Goal: Information Seeking & Learning: Learn about a topic

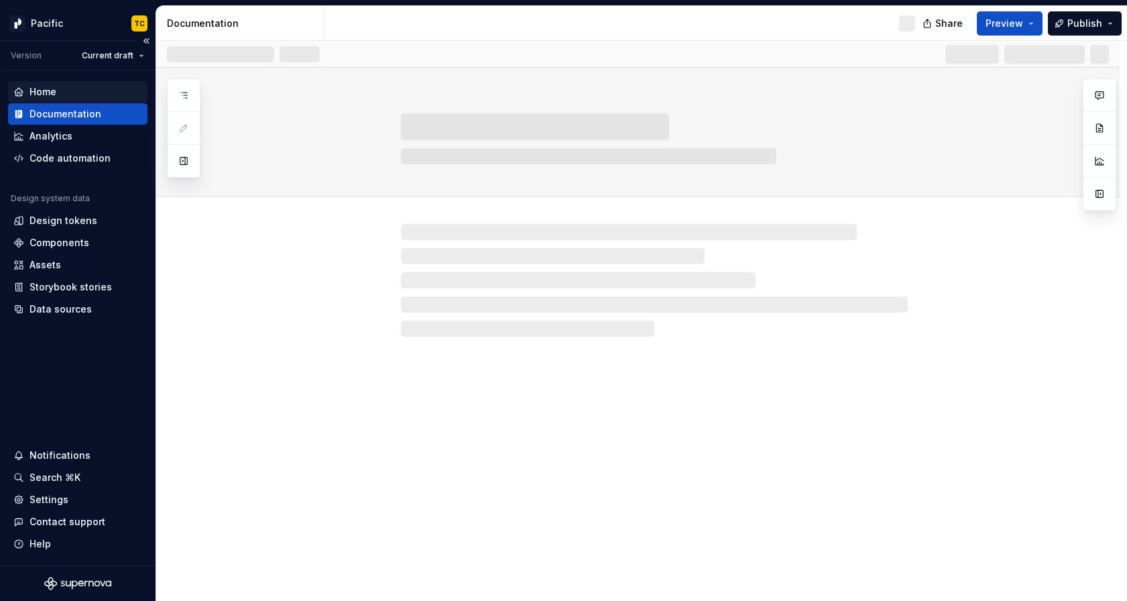
click at [93, 92] on div "Home" at bounding box center [77, 91] width 129 height 13
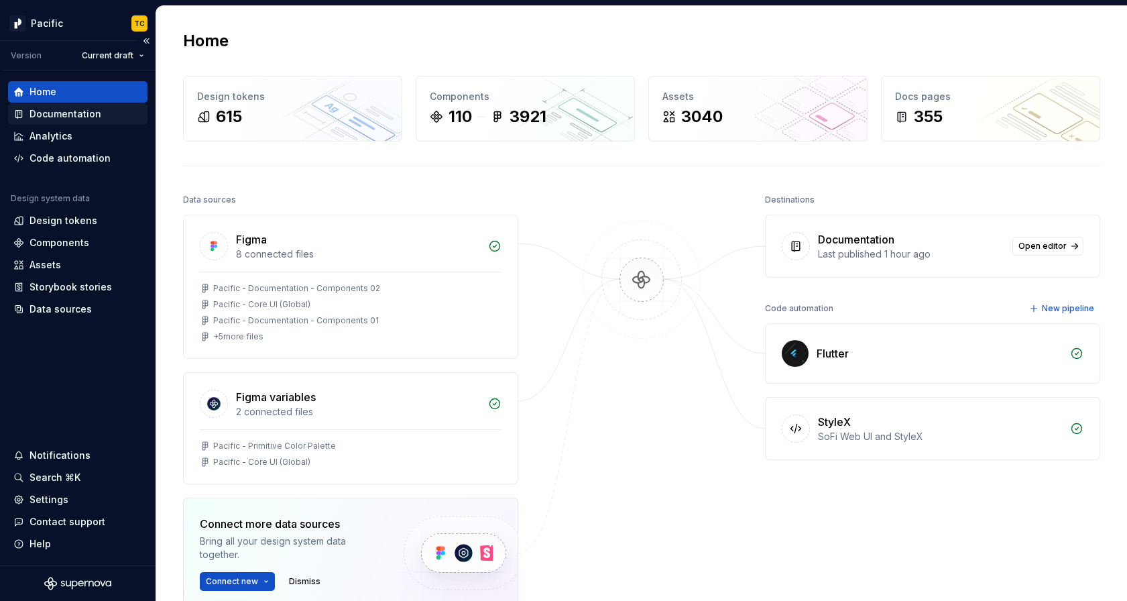
click at [87, 117] on div "Documentation" at bounding box center [66, 113] width 72 height 13
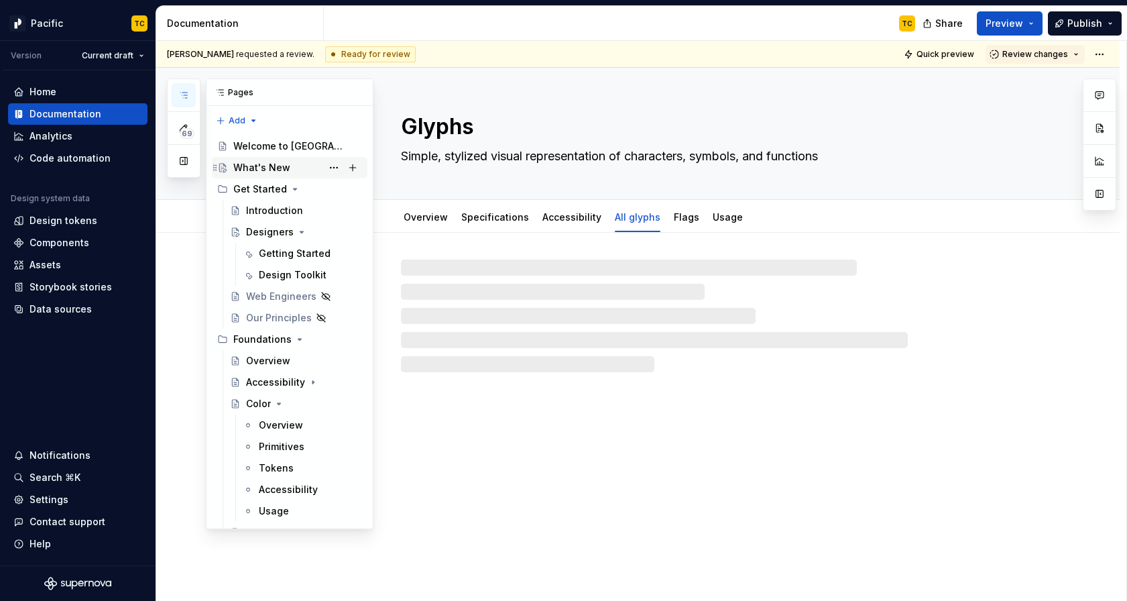
click at [269, 171] on div "What's New" at bounding box center [261, 167] width 57 height 13
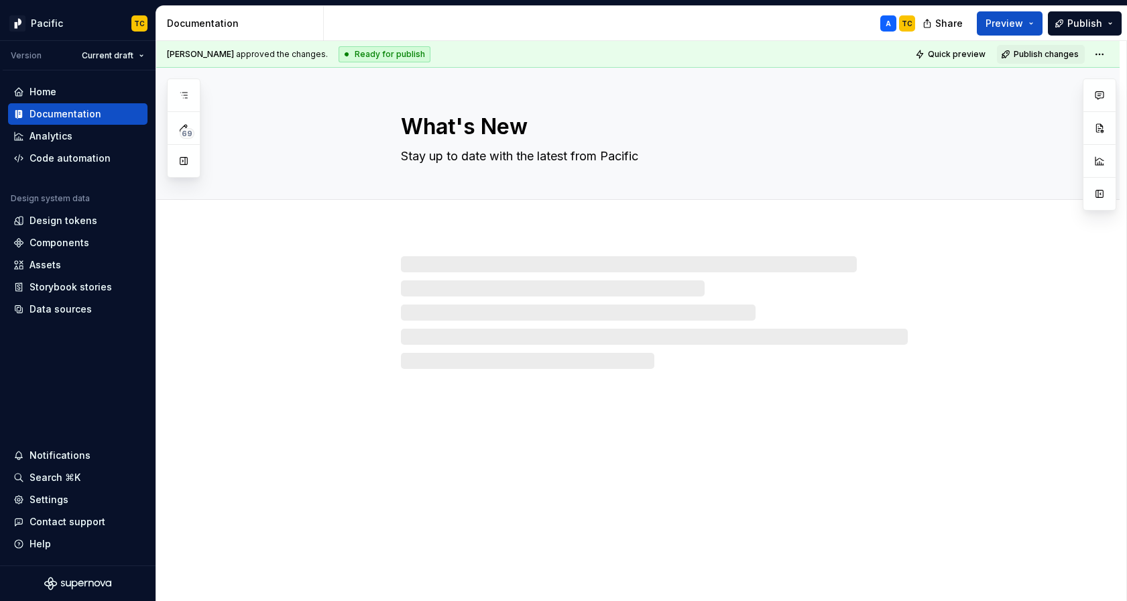
type textarea "*"
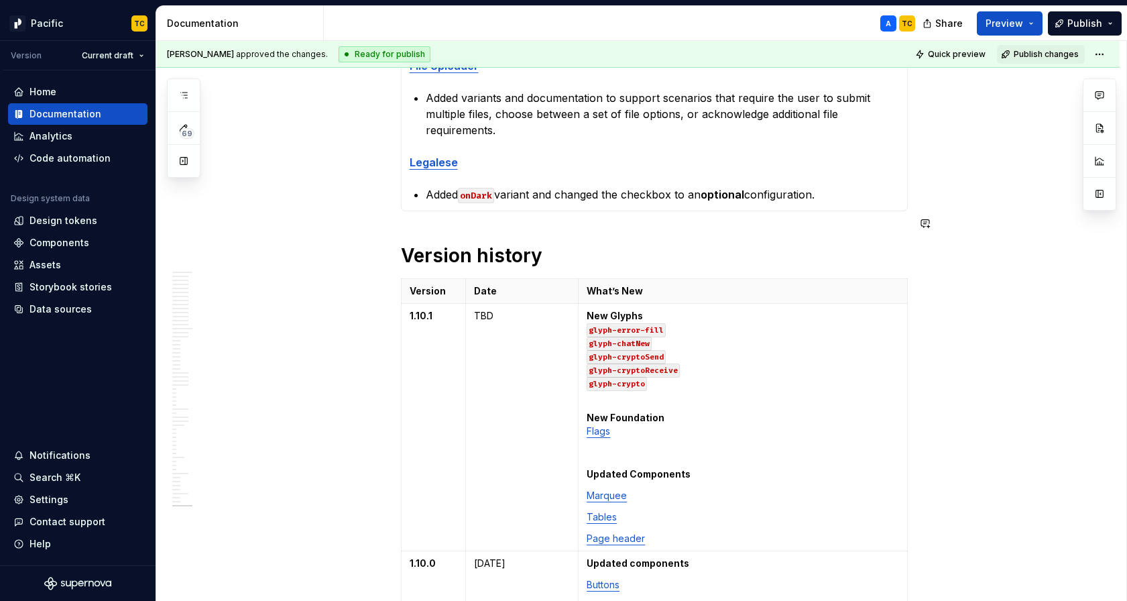
scroll to position [753, 0]
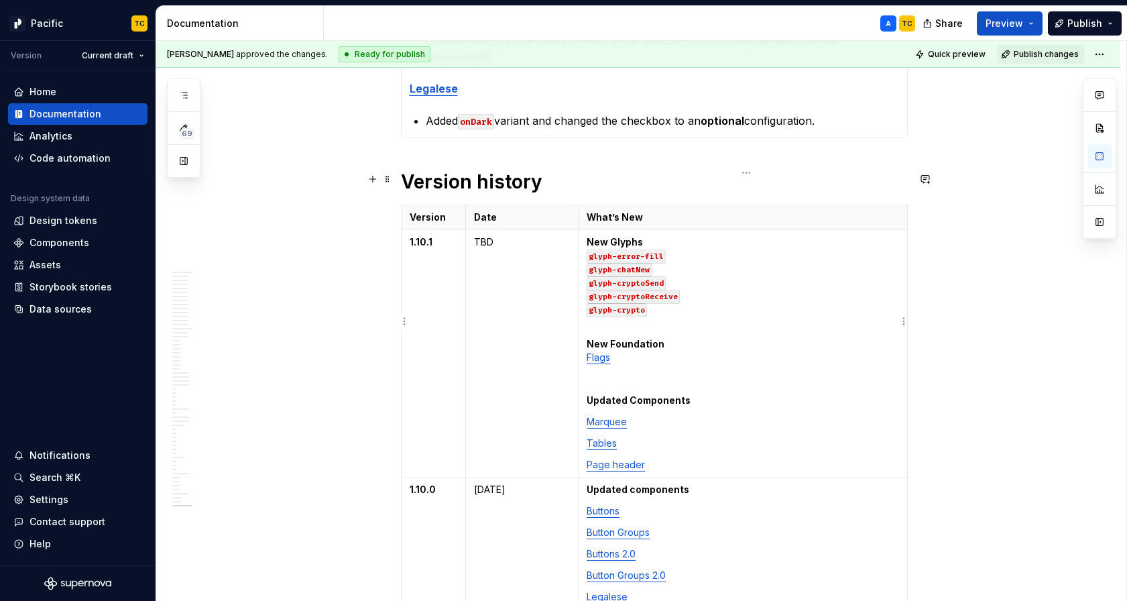
click at [654, 278] on p "New Glyphs glyph-error-fill glyph-chatNew glyph-cryptoSend glyph-cryptoReceive …" at bounding box center [743, 282] width 312 height 94
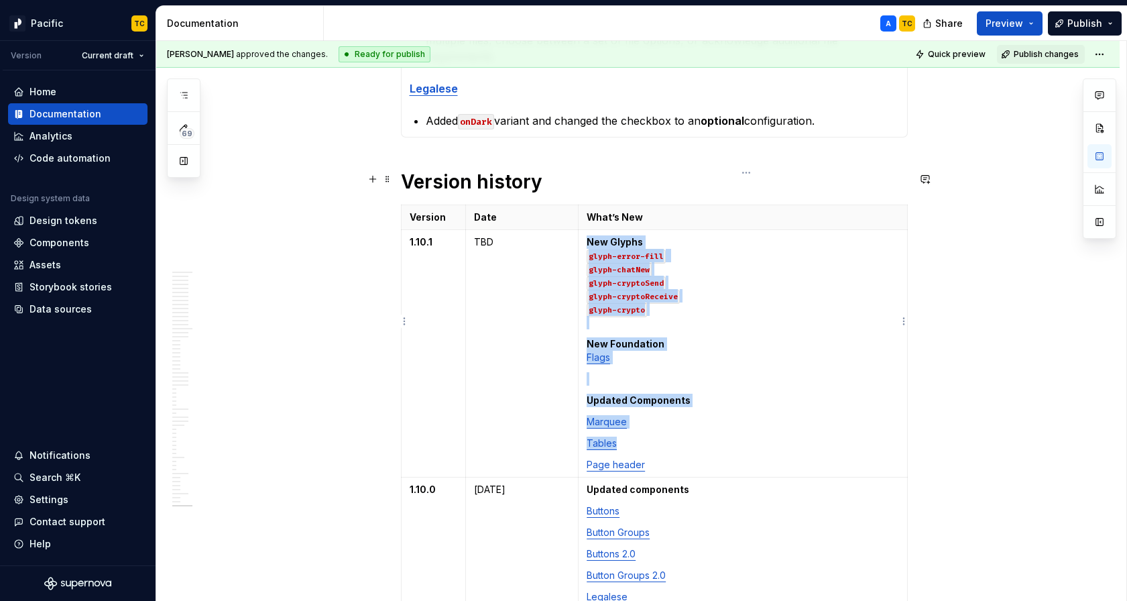
click at [654, 278] on p "New Glyphs glyph-error-fill glyph-chatNew glyph-cryptoSend glyph-cryptoReceive …" at bounding box center [743, 282] width 312 height 94
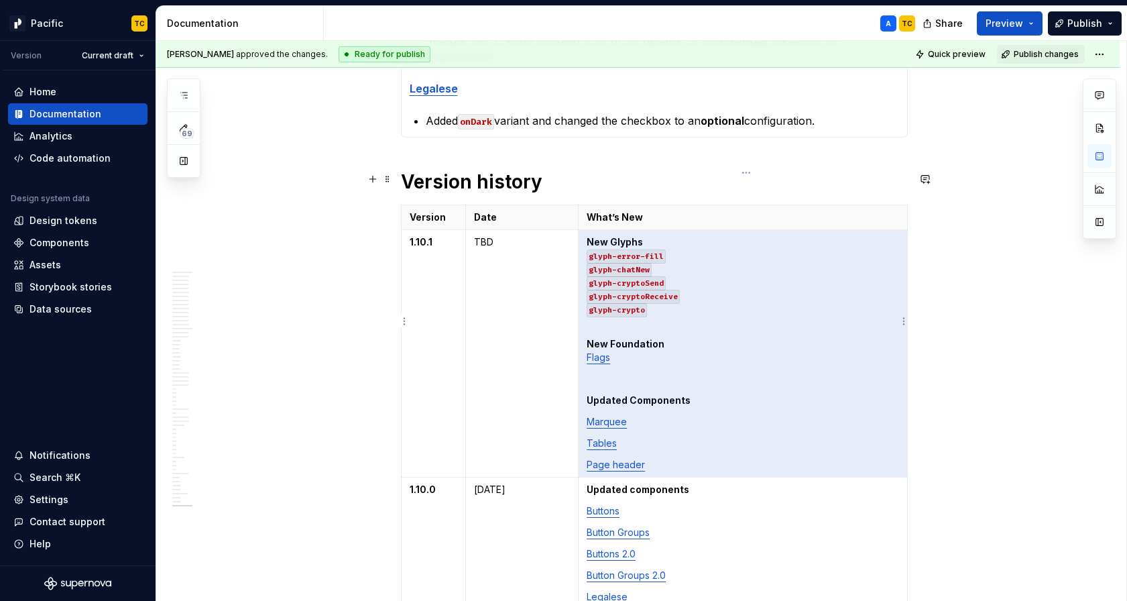
click at [645, 303] on code "glyph-crypto" at bounding box center [617, 310] width 60 height 14
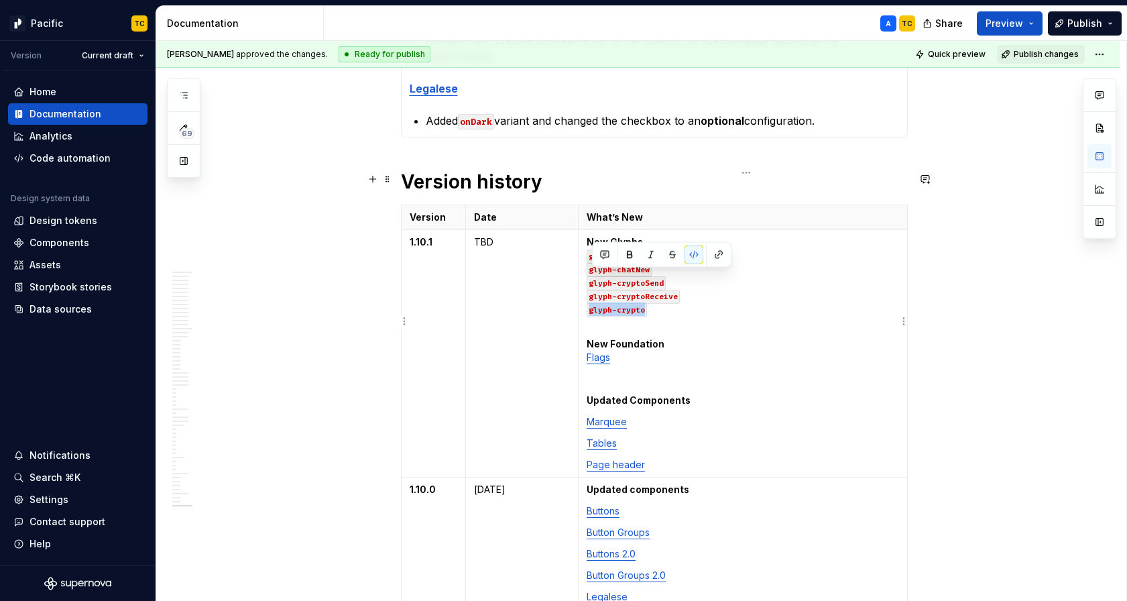
drag, startPoint x: 660, startPoint y: 278, endPoint x: 589, endPoint y: 278, distance: 71.1
click at [589, 278] on td "New Glyphs glyph-error-fill glyph-chatNew glyph-cryptoSend glyph-cryptoReceive …" at bounding box center [743, 353] width 329 height 247
copy code "glyph-crypto"
click at [660, 276] on p "New Glyphs glyph-error-fill glyph-chatNew glyph-cryptoSend glyph-cryptoReceive …" at bounding box center [743, 282] width 312 height 94
click at [668, 282] on p "New Glyphs glyph-error-fill glyph-chatNew glyph-cryptoSend glyph-cryptoReceive …" at bounding box center [743, 282] width 312 height 94
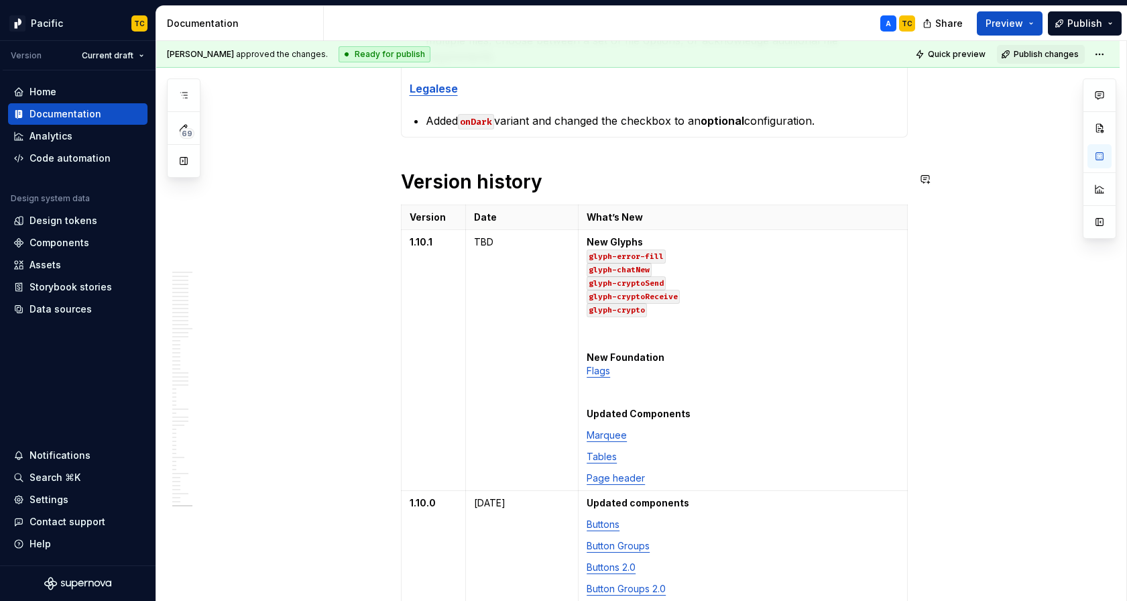
paste div
drag, startPoint x: 653, startPoint y: 292, endPoint x: 618, endPoint y: 292, distance: 34.2
click at [618, 292] on p "New Glyphs glyph-error-fill glyph-chatNew glyph-cryptoSend glyph-cryptoReceive …" at bounding box center [743, 288] width 312 height 107
drag, startPoint x: 712, startPoint y: 291, endPoint x: 590, endPoint y: 297, distance: 122.2
click at [590, 297] on p "New Glyphs glyph-error-fill glyph-chatNew glyph-cryptoSend glyph-cryptoReceive …" at bounding box center [743, 288] width 312 height 107
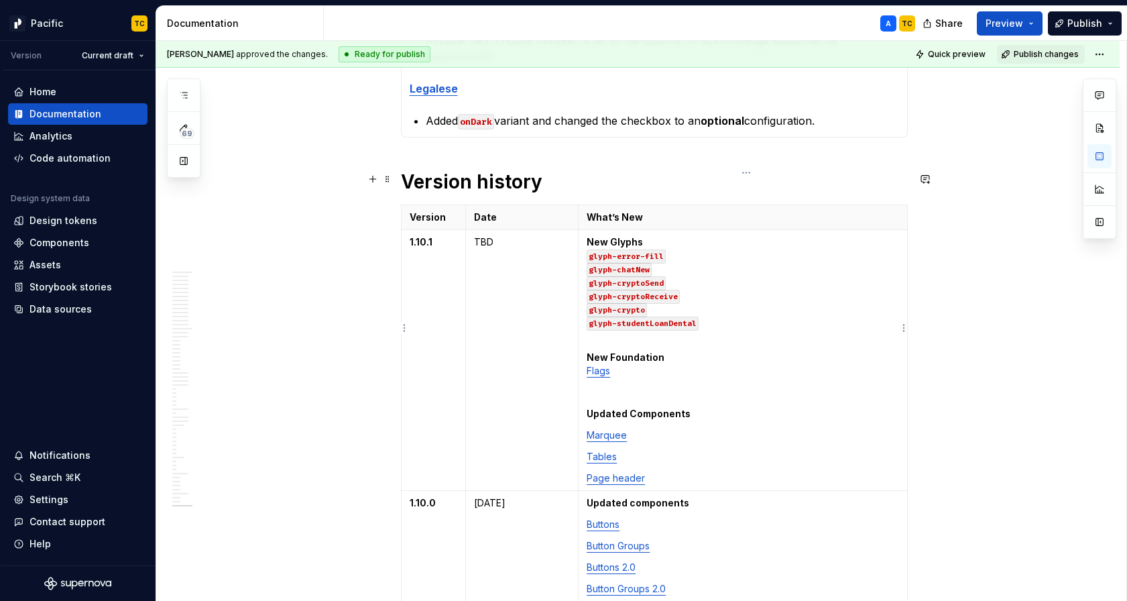
click at [589, 296] on td "New Glyphs glyph-error-fill glyph-chatNew glyph-cryptoSend glyph-cryptoReceive …" at bounding box center [743, 360] width 329 height 261
drag, startPoint x: 589, startPoint y: 294, endPoint x: 718, endPoint y: 292, distance: 128.8
click at [718, 292] on td "New Glyphs glyph-error-fill glyph-chatNew glyph-cryptoSend glyph-cryptoReceive …" at bounding box center [743, 360] width 329 height 261
copy code "glyph-studentLoanDental"
click at [722, 292] on p "New Glyphs glyph-error-fill glyph-chatNew glyph-cryptoSend glyph-cryptoReceive …" at bounding box center [743, 288] width 312 height 107
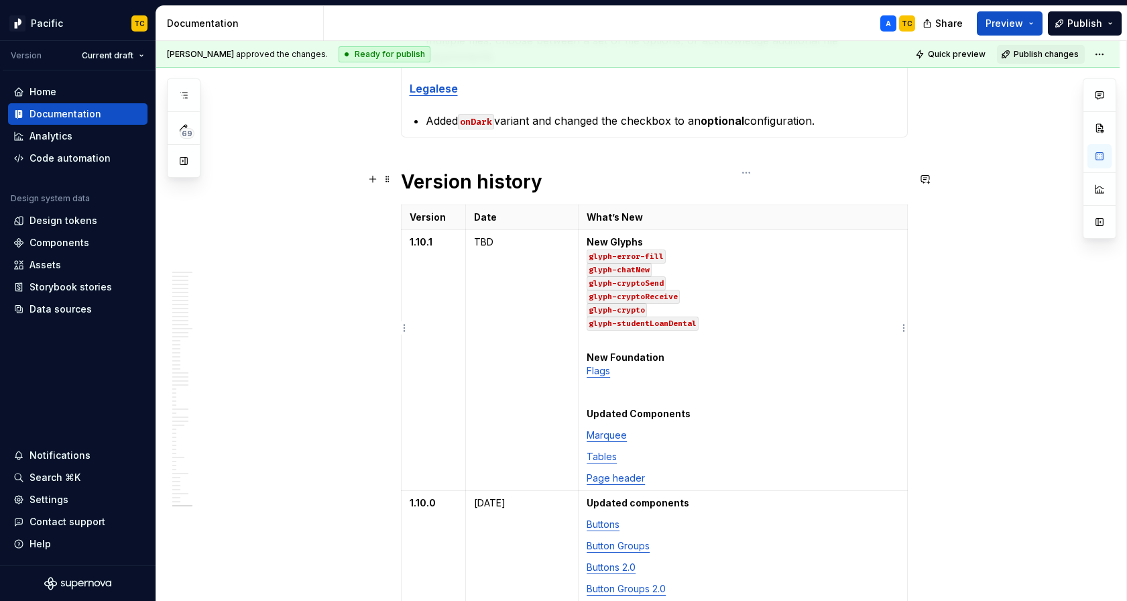
click at [717, 293] on p "New Glyphs glyph-error-fill glyph-chatNew glyph-cryptoSend glyph-cryptoReceive …" at bounding box center [743, 288] width 312 height 107
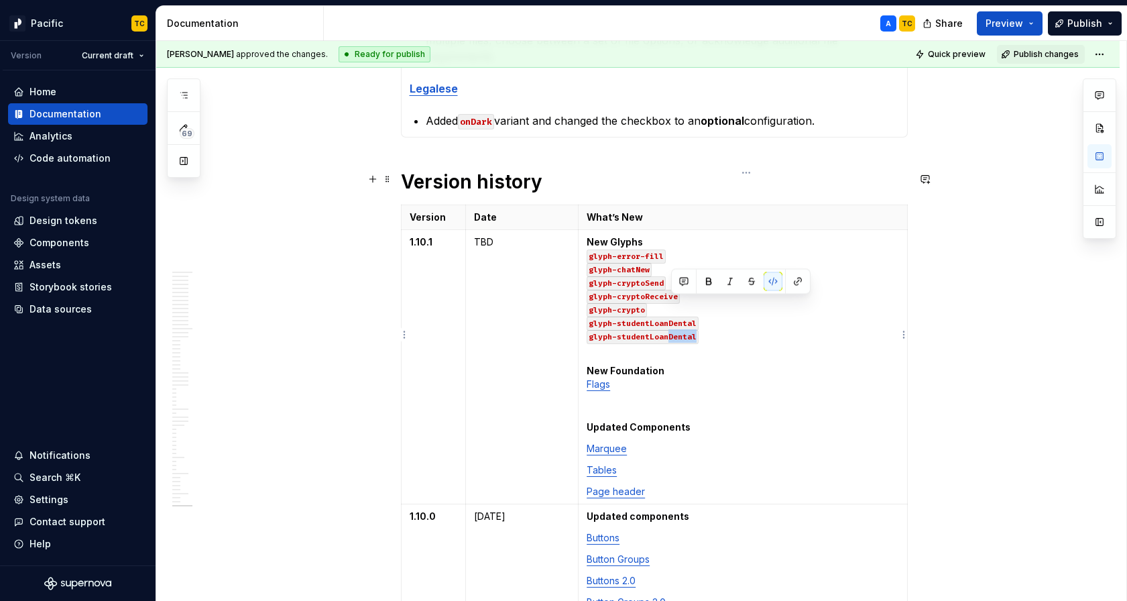
drag, startPoint x: 717, startPoint y: 307, endPoint x: 669, endPoint y: 306, distance: 47.6
click at [669, 306] on p "New Glyphs glyph-error-fill glyph-chatNew glyph-cryptoSend glyph-cryptoReceive …" at bounding box center [743, 295] width 312 height 121
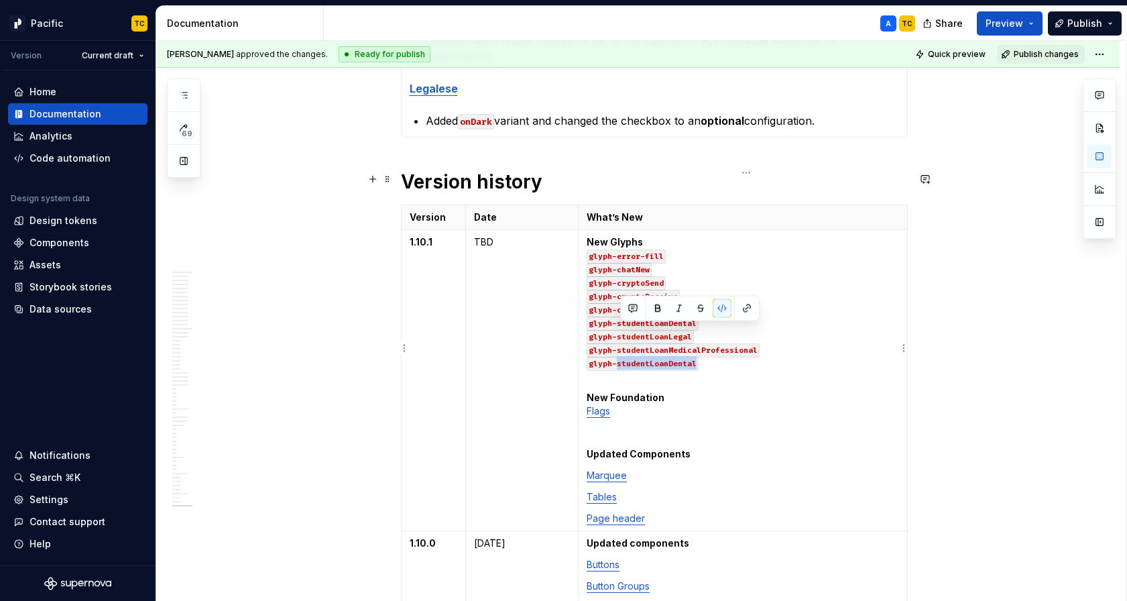
drag, startPoint x: 706, startPoint y: 331, endPoint x: 620, endPoint y: 333, distance: 86.5
click at [620, 333] on p "New Glyphs glyph-error-fill glyph-chatNew glyph-cryptoSend glyph-cryptoReceive …" at bounding box center [743, 309] width 312 height 148
click at [1033, 31] on button "Preview" at bounding box center [1010, 23] width 66 height 24
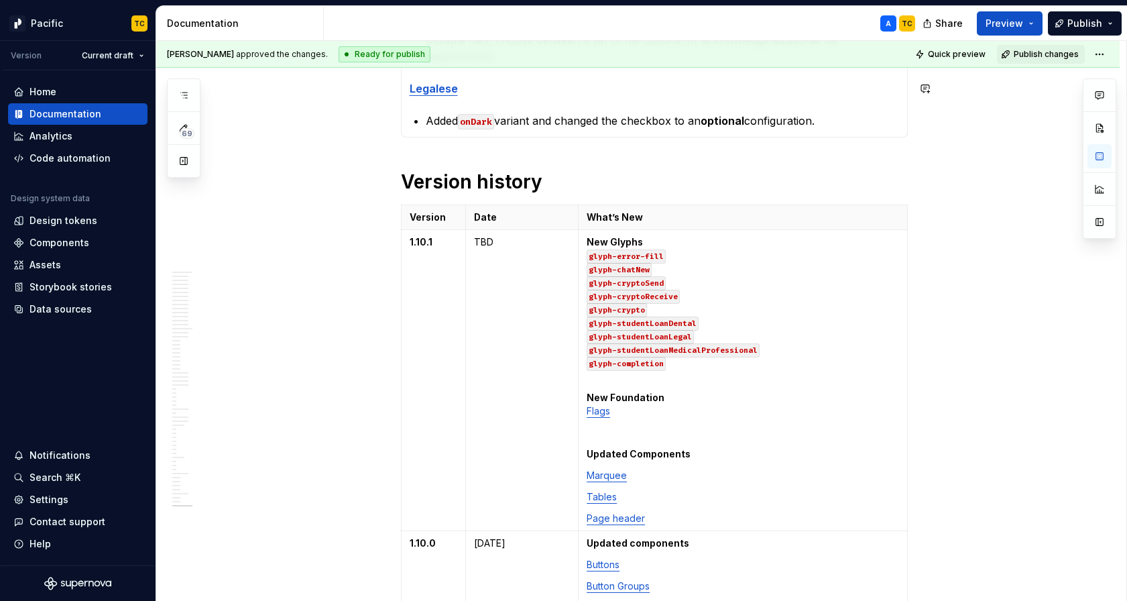
click at [1096, 49] on div "Quick preview Publish changes" at bounding box center [1010, 54] width 198 height 19
click at [1102, 59] on html "Pacific TC Version Current draft Home Documentation Analytics Code automation D…" at bounding box center [563, 300] width 1127 height 601
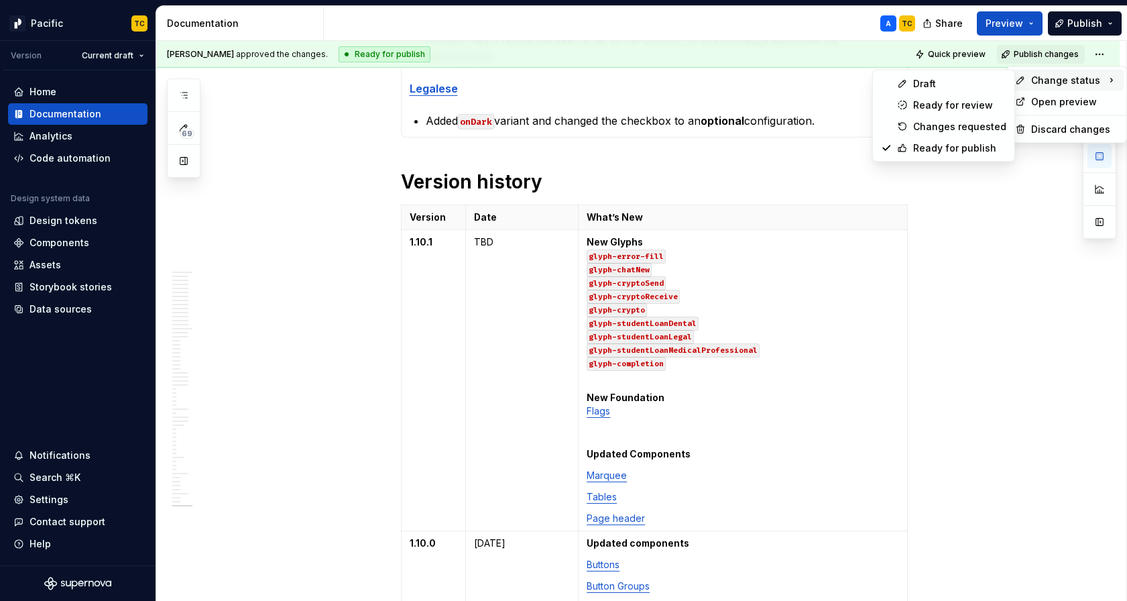
type textarea "*"
